Goal: Transaction & Acquisition: Register for event/course

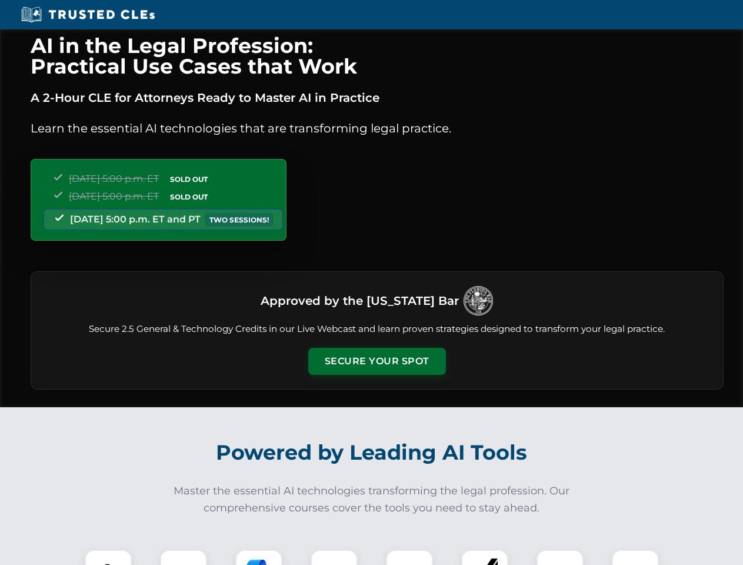
click at [376, 361] on button "Secure Your Spot" at bounding box center [377, 361] width 138 height 27
click at [108, 557] on img at bounding box center [108, 573] width 34 height 34
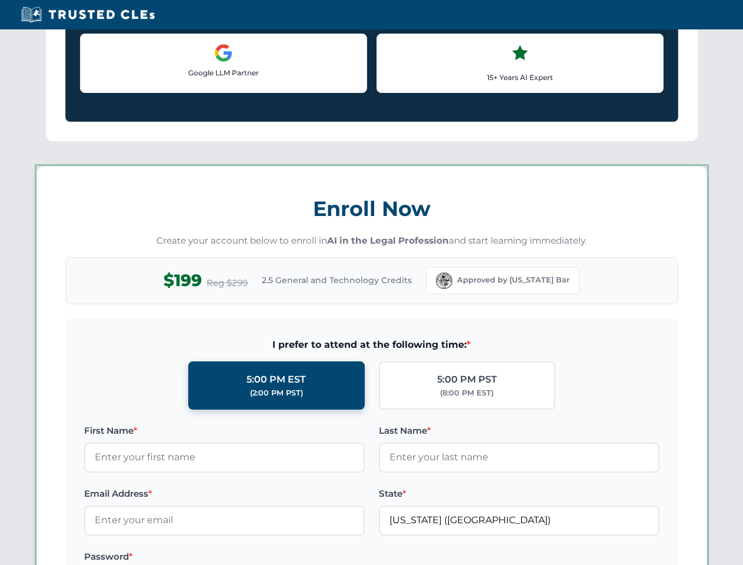
click at [259, 557] on label "Password *" at bounding box center [224, 556] width 281 height 14
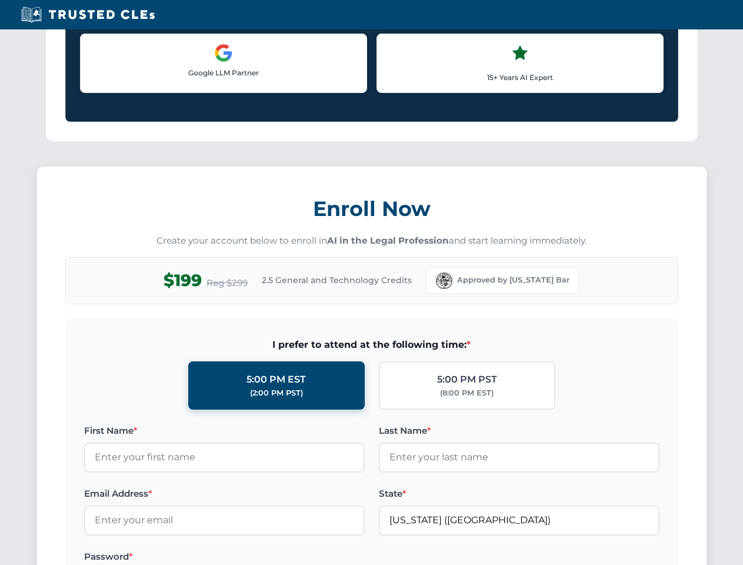
scroll to position [1154, 0]
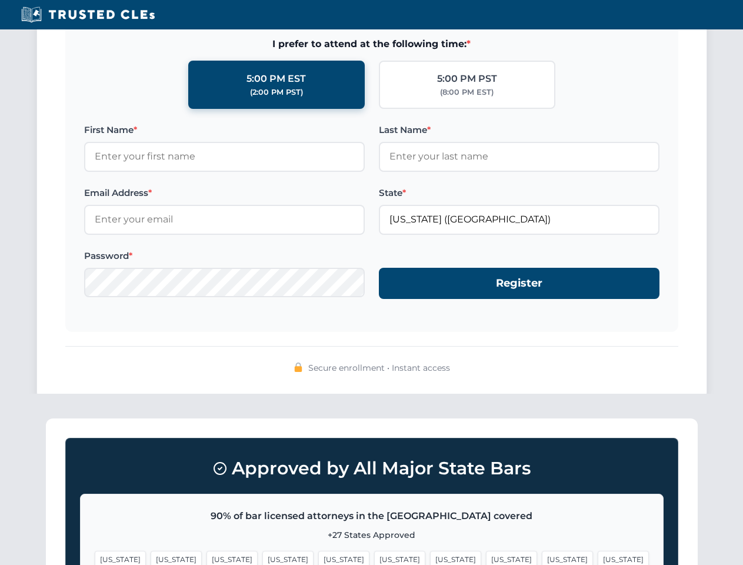
click at [542, 557] on span "[US_STATE]" at bounding box center [567, 558] width 51 height 17
